Goal: Task Accomplishment & Management: Use online tool/utility

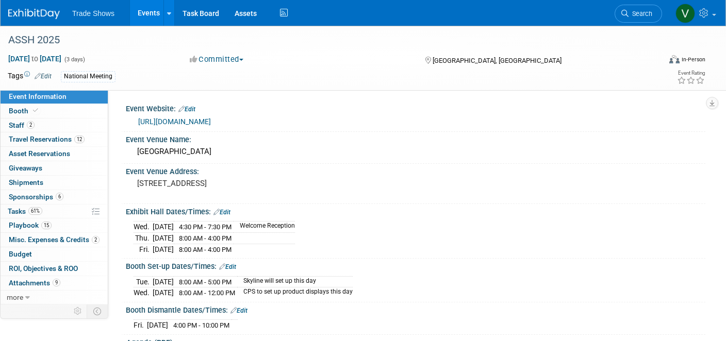
scroll to position [730, 0]
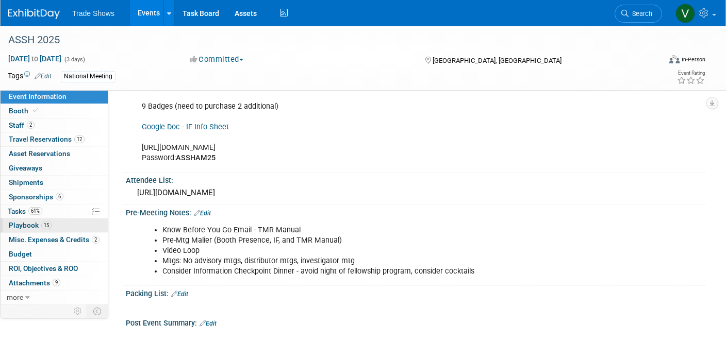
click at [12, 223] on span "Playbook 15" at bounding box center [30, 225] width 43 height 8
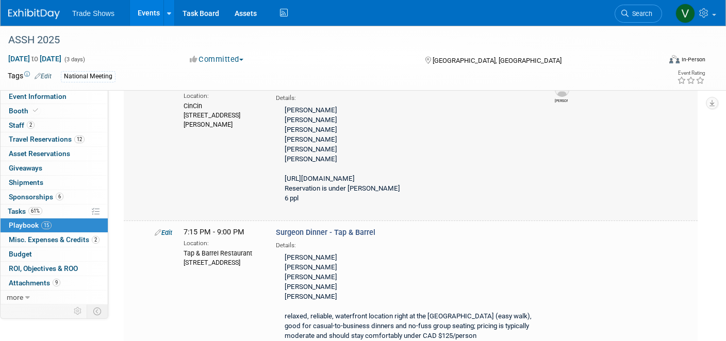
scroll to position [1041, 0]
click at [163, 228] on link "Edit" at bounding box center [164, 232] width 18 height 8
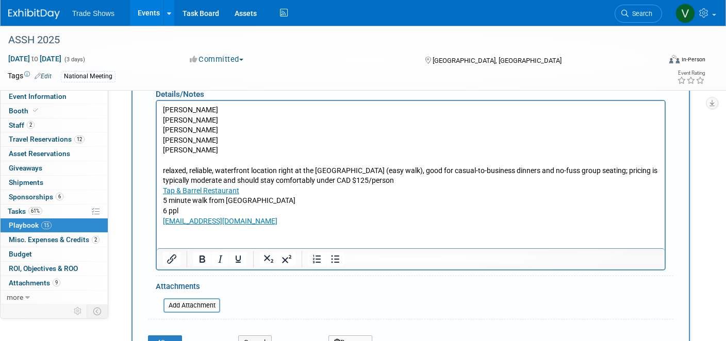
scroll to position [1370, 0]
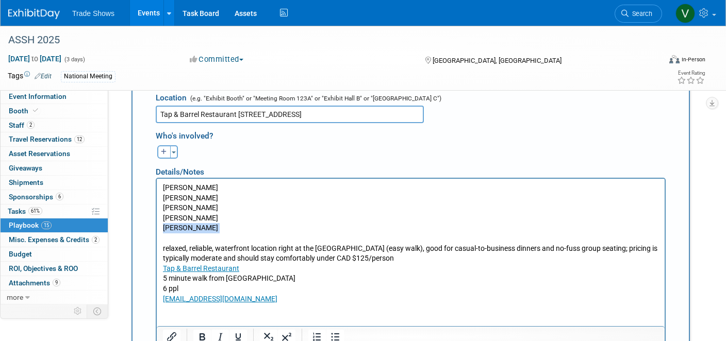
drag, startPoint x: 211, startPoint y: 231, endPoint x: 159, endPoint y: 231, distance: 52.1
click at [159, 231] on html "[PERSON_NAME] [PERSON_NAME] [PERSON_NAME] [PERSON_NAME] [PERSON_NAME] relaxed, …" at bounding box center [411, 241] width 508 height 125
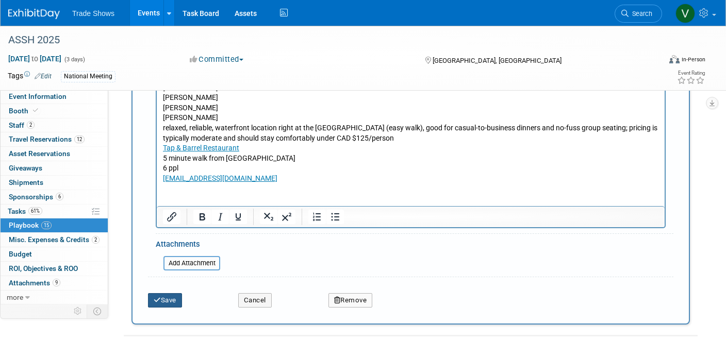
click at [172, 293] on button "Save" at bounding box center [165, 300] width 34 height 14
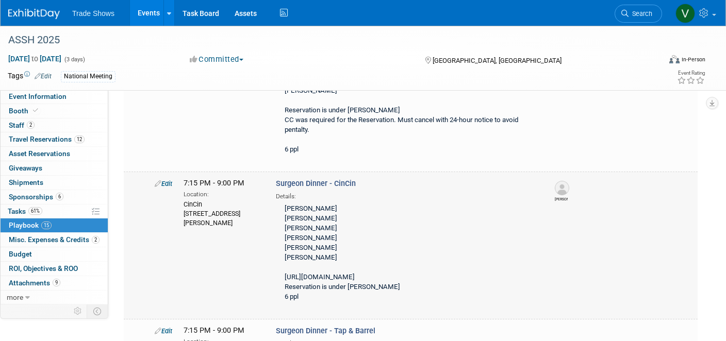
click at [165, 180] on link "Edit" at bounding box center [164, 184] width 18 height 8
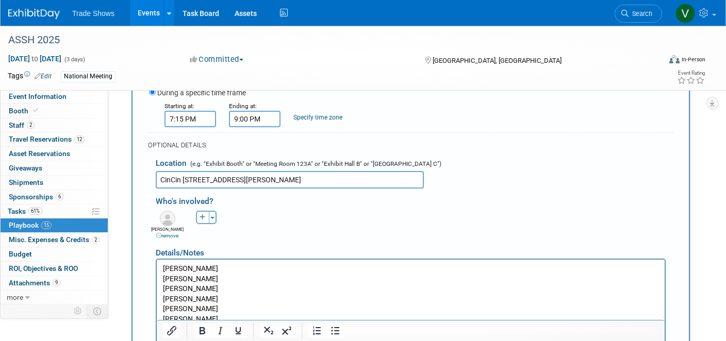
scroll to position [1158, 0]
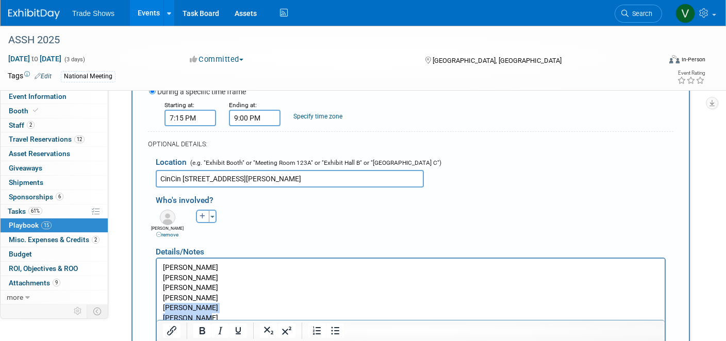
drag, startPoint x: 213, startPoint y: 311, endPoint x: 206, endPoint y: 310, distance: 6.7
click at [169, 310] on p "[PERSON_NAME] [PERSON_NAME] [PERSON_NAME] [PERSON_NAME] [PERSON_NAME] [PERSON_N…" at bounding box center [411, 313] width 496 height 101
click at [209, 310] on p "[PERSON_NAME] [PERSON_NAME] [PERSON_NAME] [PERSON_NAME] [PERSON_NAME] [PERSON_N…" at bounding box center [411, 313] width 496 height 101
drag, startPoint x: 173, startPoint y: 306, endPoint x: 161, endPoint y: 306, distance: 11.9
click at [161, 306] on html "[PERSON_NAME] [PERSON_NAME] [PERSON_NAME] [PERSON_NAME] [PERSON_NAME] [PERSON_N…" at bounding box center [411, 311] width 508 height 105
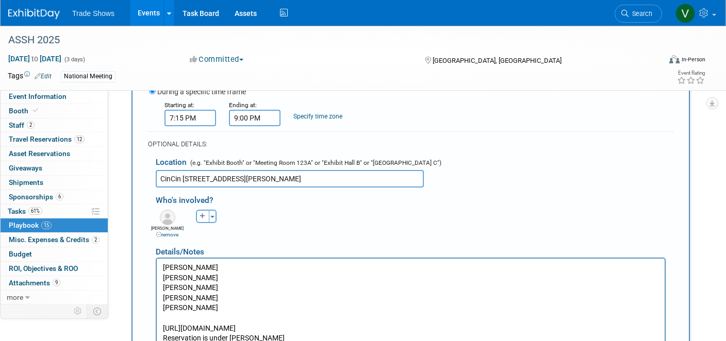
click at [549, 207] on div "Ally remove [GEOGRAPHIC_DATA] remove [PERSON_NAME] remove (me)" at bounding box center [414, 222] width 533 height 31
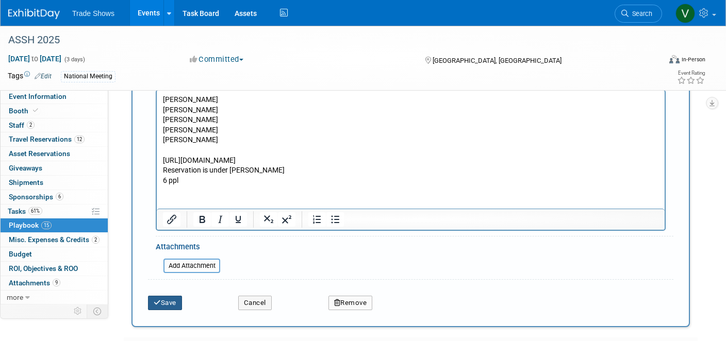
click at [171, 296] on button "Save" at bounding box center [165, 303] width 34 height 14
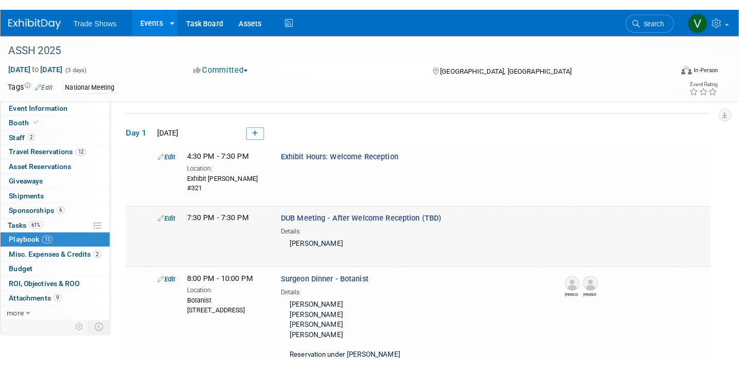
scroll to position [23, 0]
